Goal: Navigation & Orientation: Find specific page/section

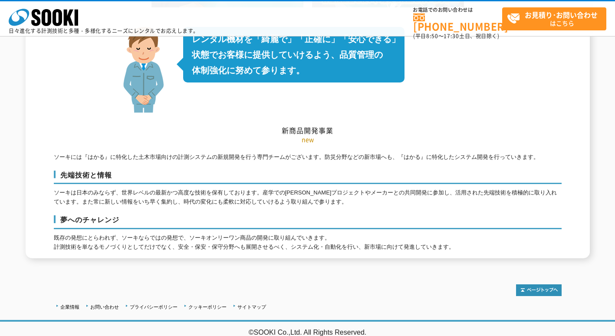
scroll to position [2832, 0]
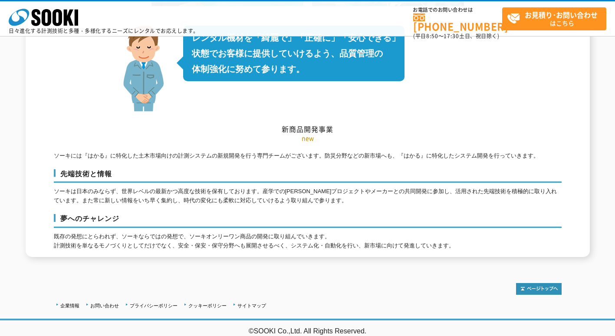
click at [74, 303] on link "企業情報" at bounding box center [69, 305] width 19 height 5
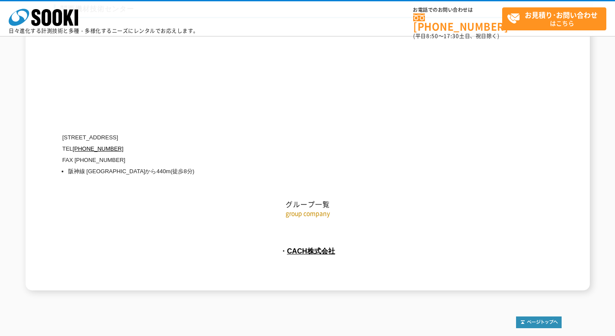
scroll to position [3962, 0]
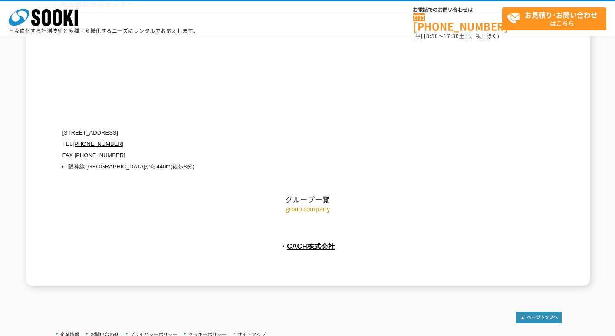
drag, startPoint x: 259, startPoint y: 169, endPoint x: 209, endPoint y: 182, distance: 51.7
click at [209, 204] on p "group company" at bounding box center [308, 208] width 508 height 9
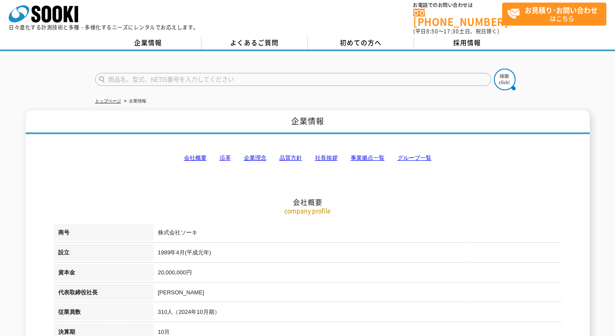
scroll to position [0, 0]
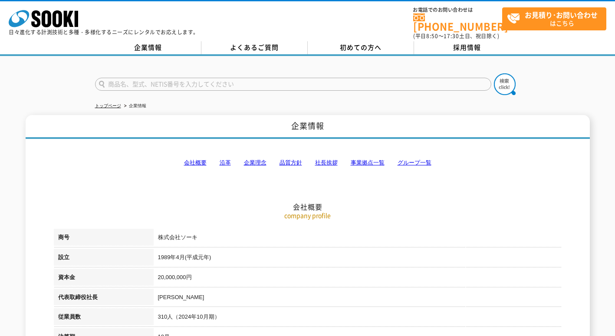
click at [407, 160] on link "グループ一覧" at bounding box center [415, 162] width 34 height 7
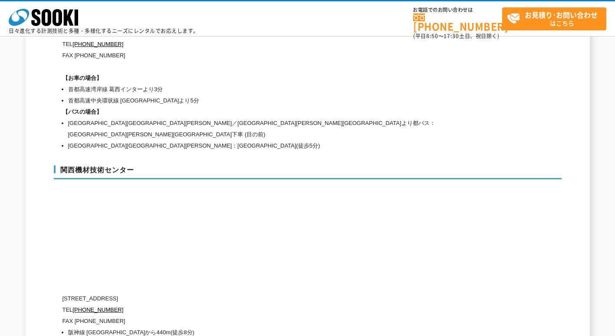
scroll to position [3962, 0]
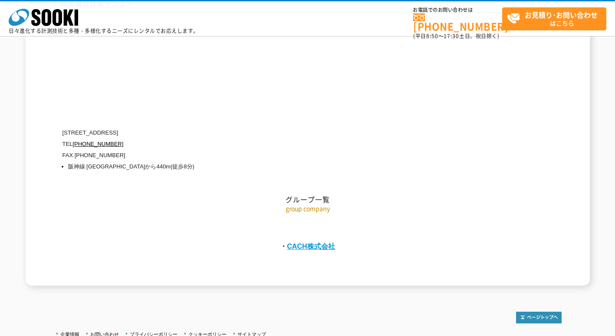
click at [301, 242] on link "CACH株式会社" at bounding box center [311, 246] width 48 height 8
click at [47, 20] on icon "株式会社 ソーキ" at bounding box center [43, 17] width 69 height 17
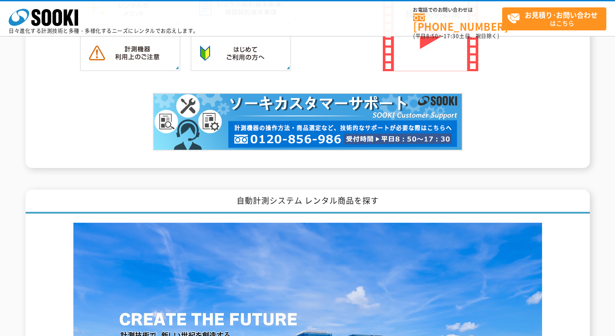
scroll to position [955, 0]
